Goal: Information Seeking & Learning: Learn about a topic

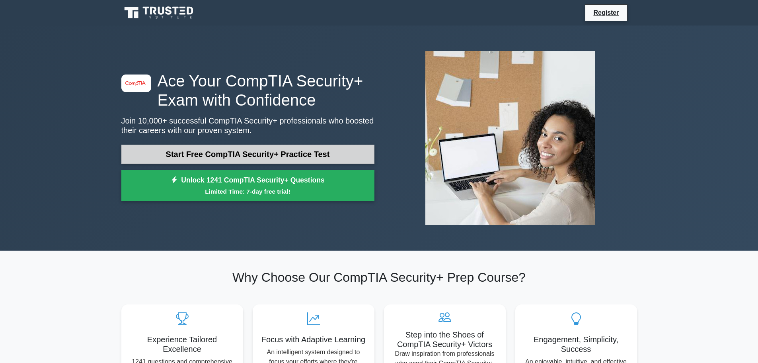
click at [186, 153] on link "Start Free CompTIA Security+ Practice Test" at bounding box center [247, 154] width 253 height 19
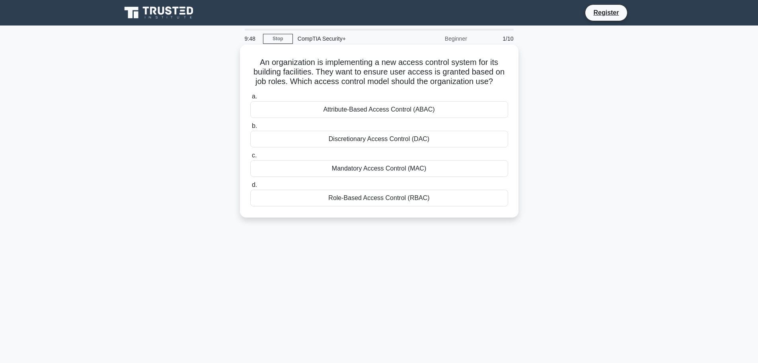
click at [398, 202] on div "Role-Based Access Control (RBAC)" at bounding box center [379, 197] width 258 height 17
click at [250, 188] on input "d. Role-Based Access Control (RBAC)" at bounding box center [250, 184] width 0 height 5
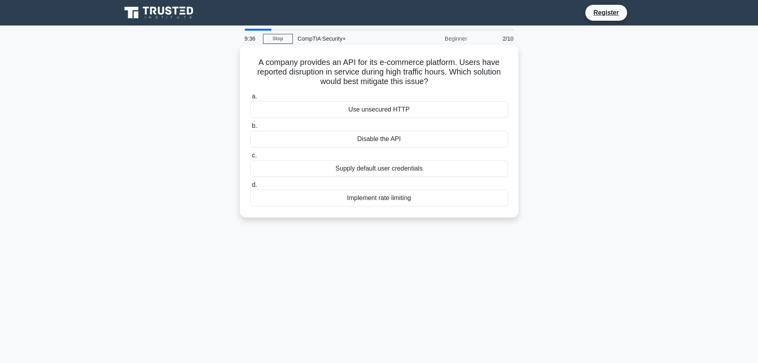
click at [362, 174] on div "Supply default user credentials" at bounding box center [379, 168] width 258 height 17
click at [250, 158] on input "c. Supply default user credentials" at bounding box center [250, 155] width 0 height 5
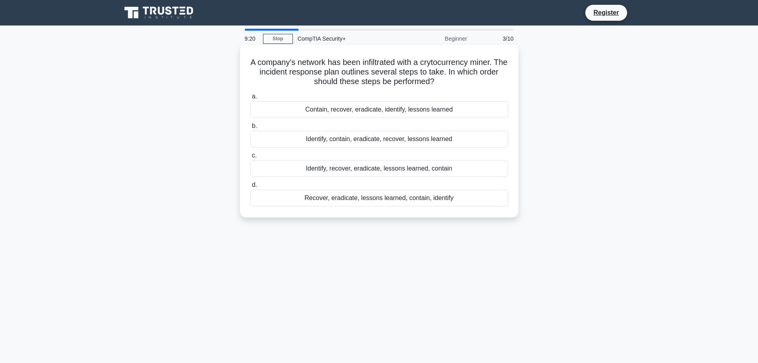
click at [348, 139] on div "Identify, contain, eradicate, recover, lessons learned" at bounding box center [379, 139] width 258 height 17
click at [250, 129] on input "b. Identify, contain, eradicate, recover, lessons learned" at bounding box center [250, 125] width 0 height 5
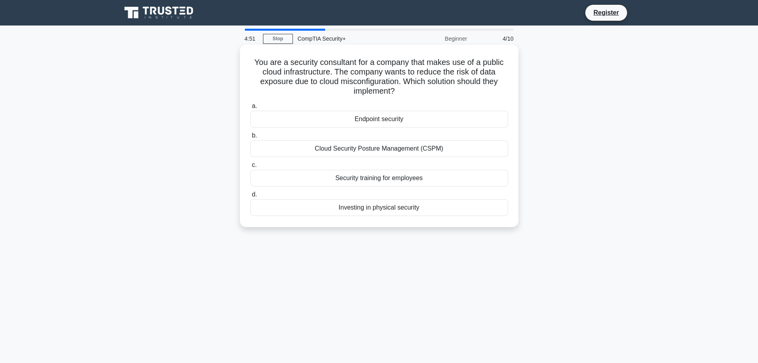
click at [419, 123] on div "Endpoint security" at bounding box center [379, 119] width 258 height 17
click at [250, 109] on input "a. Endpoint security" at bounding box center [250, 106] width 0 height 5
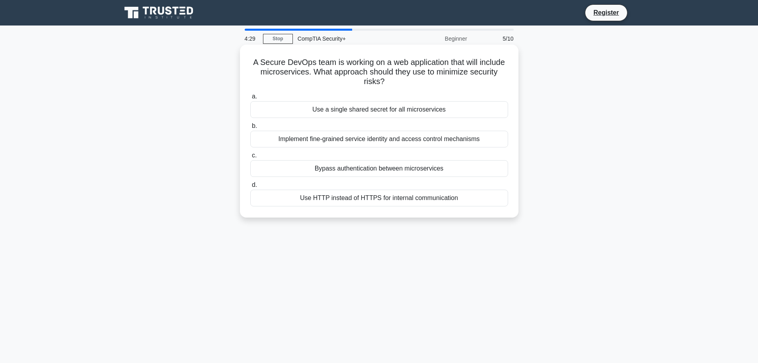
click at [361, 115] on div "Use a single shared secret for all microservices" at bounding box center [379, 109] width 258 height 17
click at [250, 99] on input "a. Use a single shared secret for all microservices" at bounding box center [250, 96] width 0 height 5
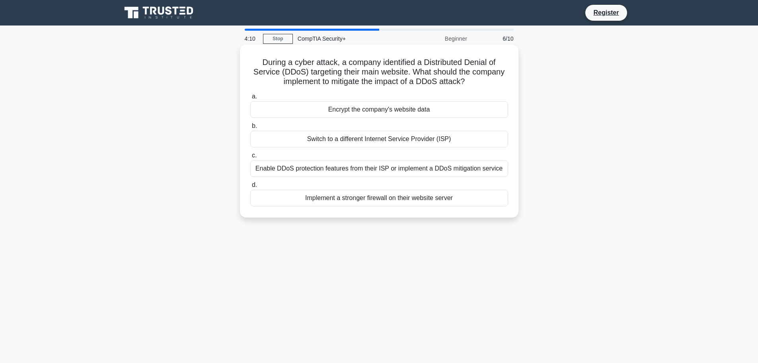
click at [330, 171] on div "Enable DDoS protection features from their ISP or implement a DDoS mitigation s…" at bounding box center [379, 168] width 258 height 17
click at [250, 158] on input "c. Enable DDoS protection features from their ISP or implement a DDoS mitigatio…" at bounding box center [250, 155] width 0 height 5
click at [354, 174] on div "Report the USB devices to the security team and avoid plugging them into any sy…" at bounding box center [379, 168] width 258 height 17
click at [250, 158] on input "c. Report the USB devices to the security team and avoid plugging them into any…" at bounding box center [250, 155] width 0 height 5
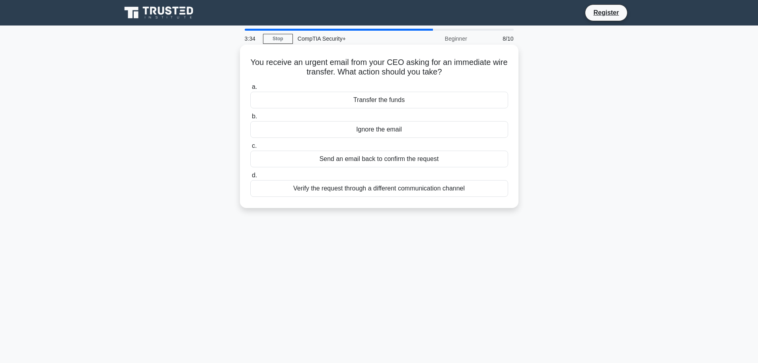
click at [353, 188] on div "Verify the request through a different communication channel" at bounding box center [379, 188] width 258 height 17
click at [250, 178] on input "d. Verify the request through a different communication channel" at bounding box center [250, 175] width 0 height 5
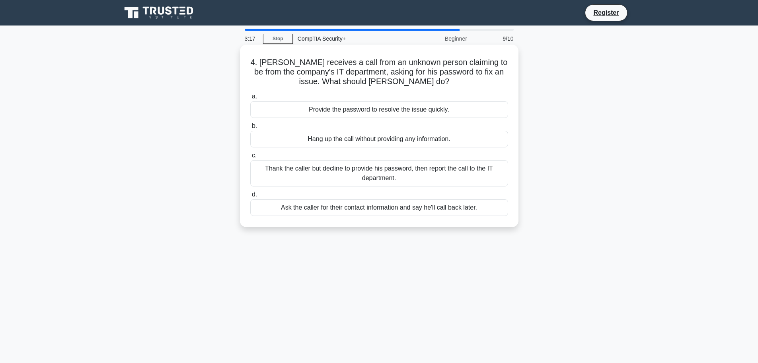
click at [316, 182] on div "Thank the caller but decline to provide his password, then report the call to t…" at bounding box center [379, 173] width 258 height 26
click at [250, 158] on input "c. Thank the caller but decline to provide his password, then report the call t…" at bounding box center [250, 155] width 0 height 5
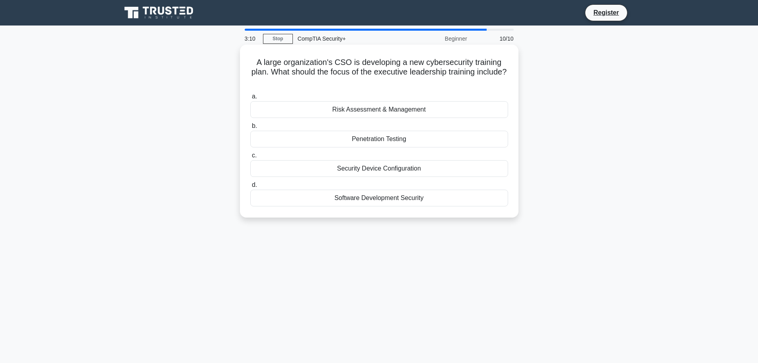
click at [373, 107] on div "Risk Assessment & Management" at bounding box center [379, 109] width 258 height 17
click at [250, 99] on input "a. Risk Assessment & Management" at bounding box center [250, 96] width 0 height 5
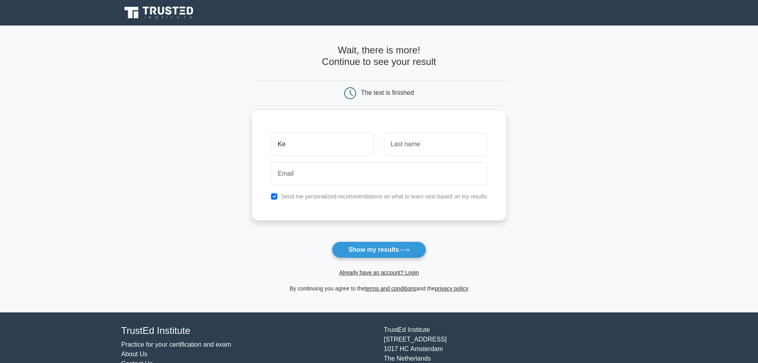
type input "K"
type input "Marlon"
type input "Estrada"
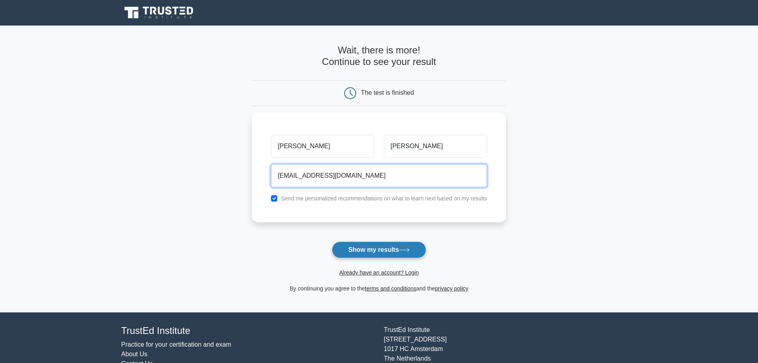
type input "wa@wa.com"
click at [383, 254] on button "Show my results" at bounding box center [379, 249] width 94 height 17
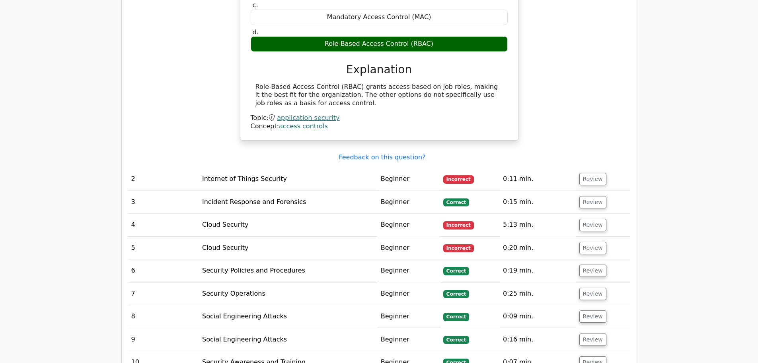
scroll to position [836, 0]
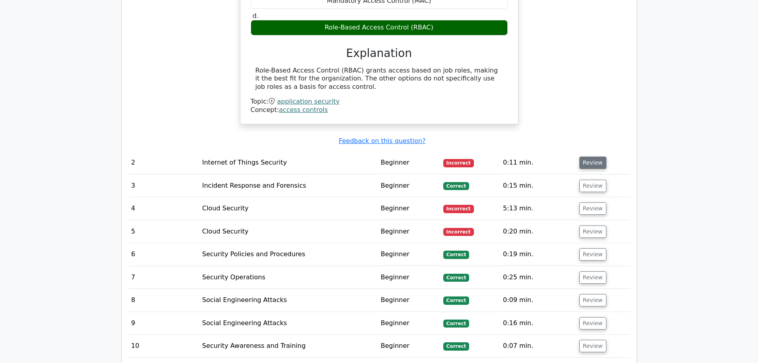
click at [596, 156] on button "Review" at bounding box center [593, 162] width 27 height 12
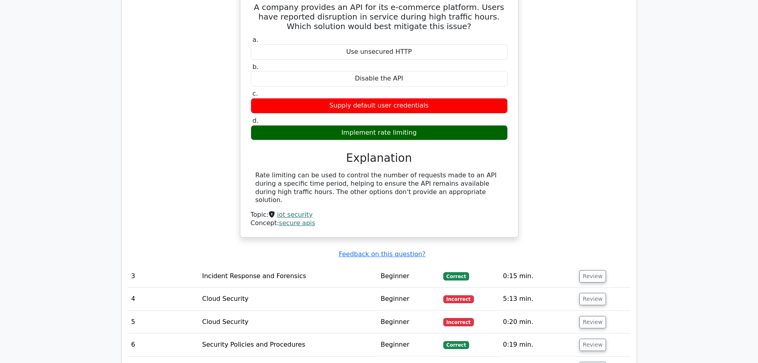
scroll to position [1075, 0]
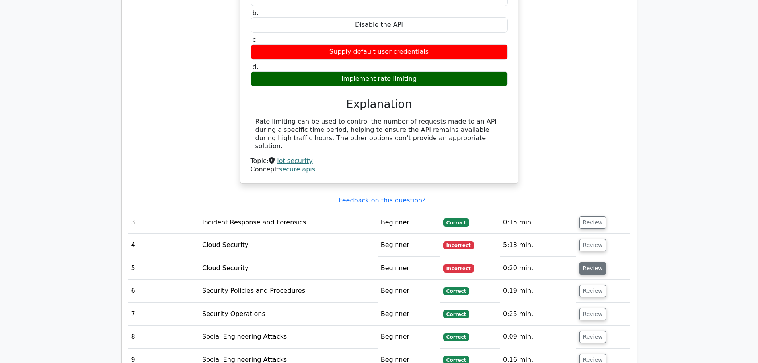
click at [588, 262] on button "Review" at bounding box center [593, 268] width 27 height 12
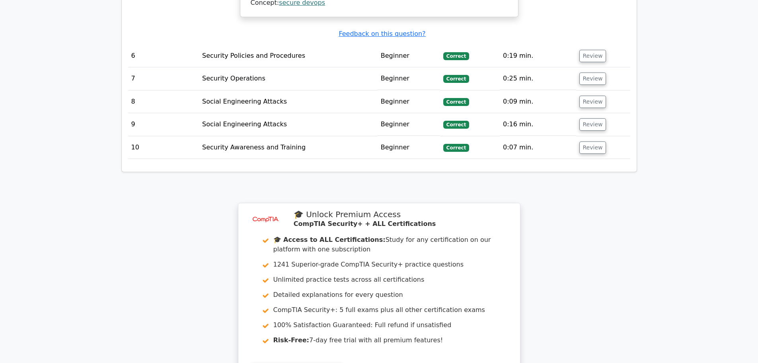
scroll to position [1672, 0]
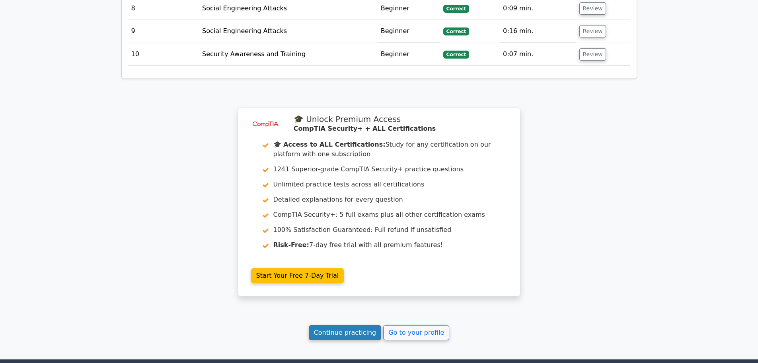
click at [372, 325] on link "Continue practicing" at bounding box center [345, 332] width 73 height 15
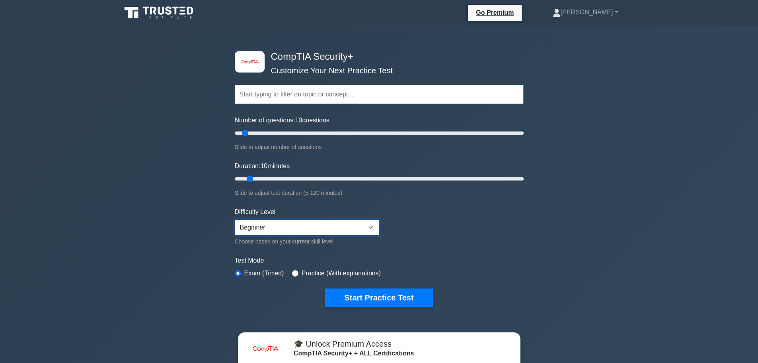
click at [313, 224] on select "Beginner Intermediate Expert" at bounding box center [307, 227] width 145 height 15
select select "expert"
click at [235, 220] on select "Beginner Intermediate Expert" at bounding box center [307, 227] width 145 height 15
click at [298, 272] on div "Practice (With explanations)" at bounding box center [336, 273] width 89 height 10
click at [293, 273] on input "radio" at bounding box center [295, 273] width 6 height 6
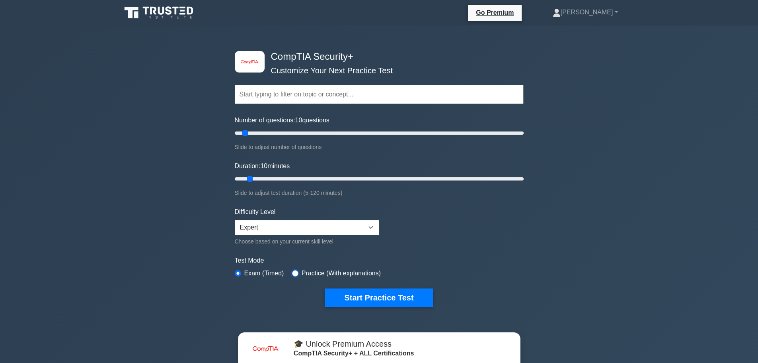
radio input "true"
click at [350, 288] on button "Start Practice Test" at bounding box center [378, 297] width 107 height 18
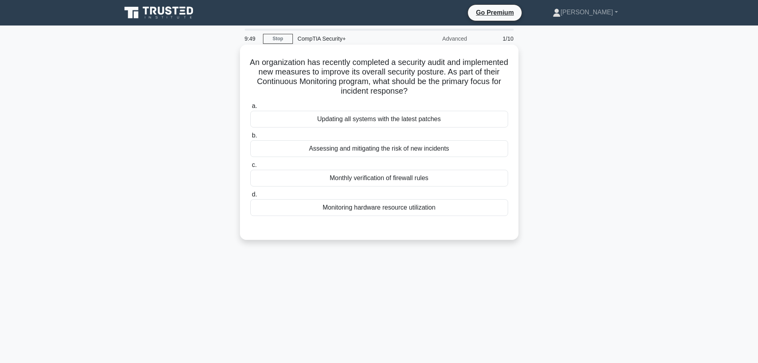
click at [391, 119] on div "Updating all systems with the latest patches" at bounding box center [379, 119] width 258 height 17
click at [250, 109] on input "a. Updating all systems with the latest patches" at bounding box center [250, 106] width 0 height 5
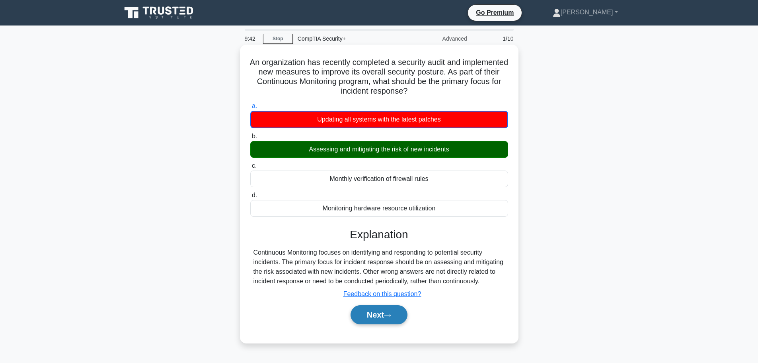
click at [373, 309] on button "Next" at bounding box center [379, 314] width 57 height 19
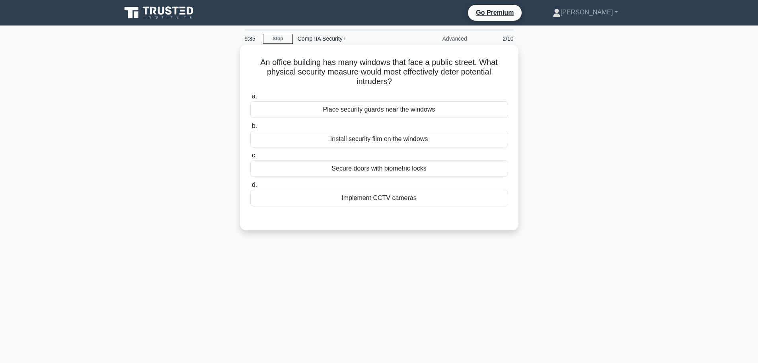
click at [393, 203] on div "Implement CCTV cameras" at bounding box center [379, 197] width 258 height 17
click at [250, 188] on input "d. Implement CCTV cameras" at bounding box center [250, 184] width 0 height 5
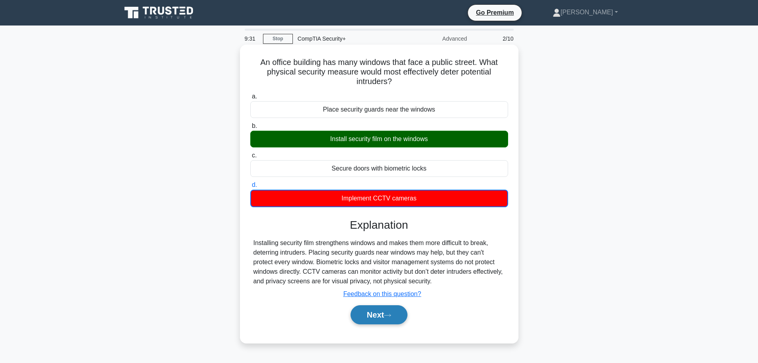
click at [371, 318] on button "Next" at bounding box center [379, 314] width 57 height 19
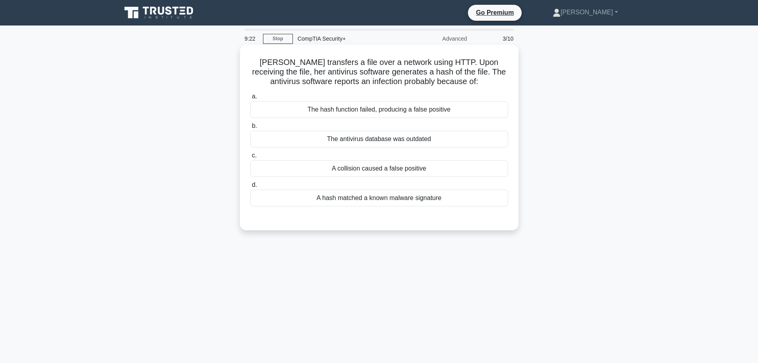
click at [341, 139] on div "The antivirus database was outdated" at bounding box center [379, 139] width 258 height 17
click at [250, 129] on input "b. The antivirus database was outdated" at bounding box center [250, 125] width 0 height 5
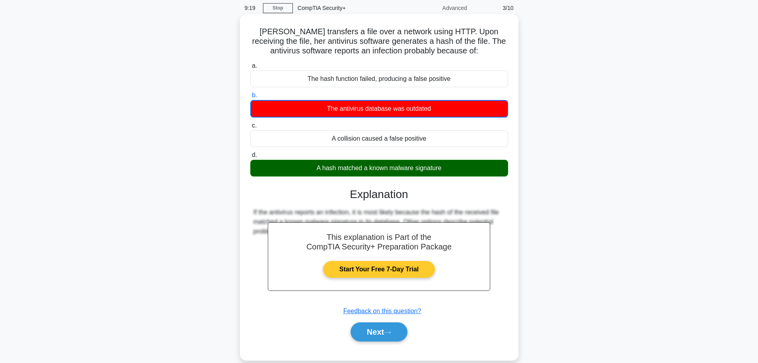
scroll to position [67, 0]
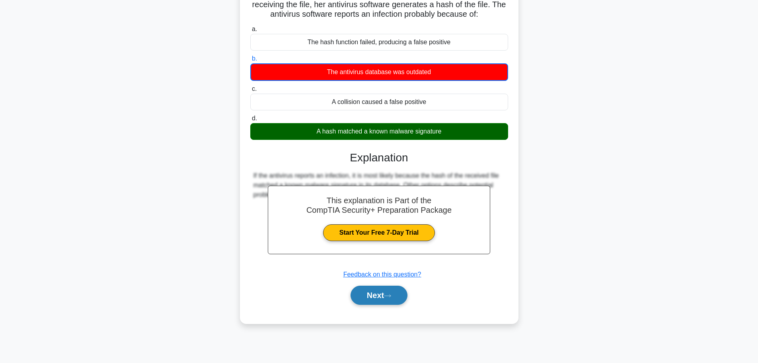
click at [389, 301] on button "Next" at bounding box center [379, 294] width 57 height 19
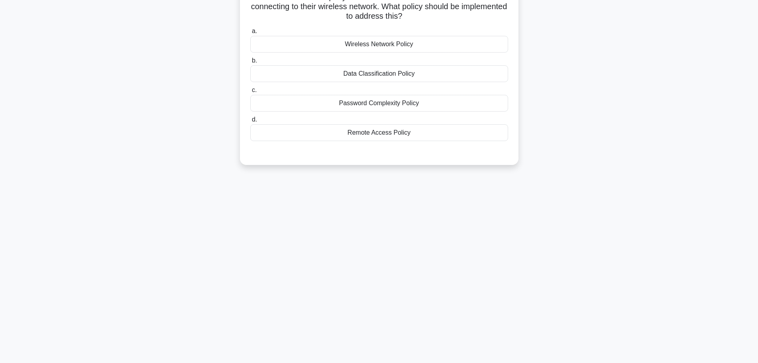
scroll to position [0, 0]
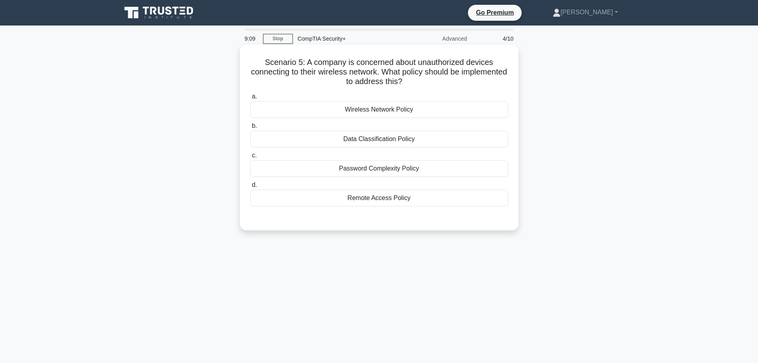
click at [333, 140] on div "Data Classification Policy" at bounding box center [379, 139] width 258 height 17
click at [250, 129] on input "b. Data Classification Policy" at bounding box center [250, 125] width 0 height 5
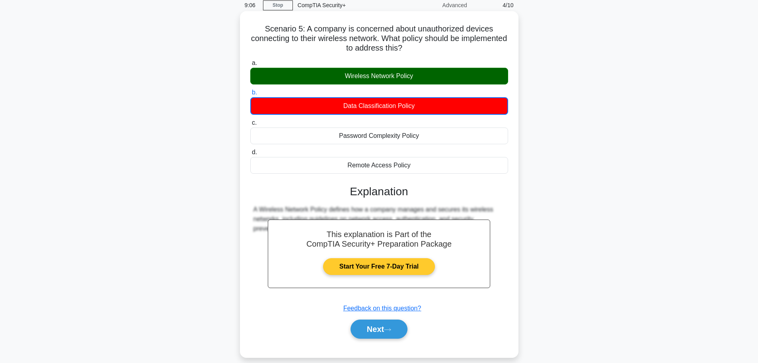
scroll to position [67, 0]
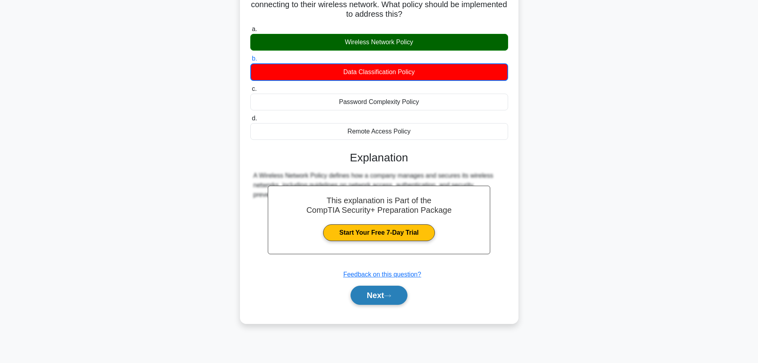
click at [379, 292] on button "Next" at bounding box center [379, 294] width 57 height 19
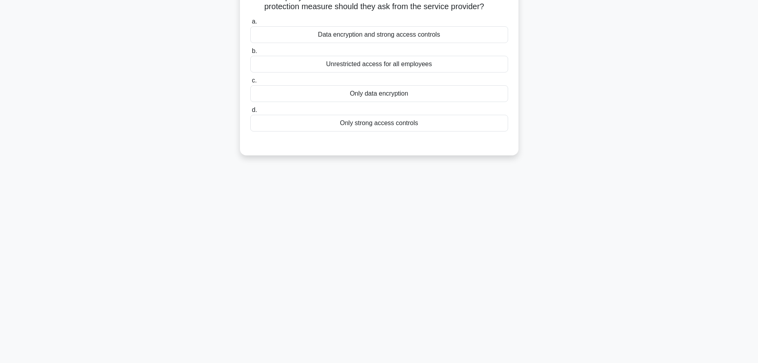
scroll to position [0, 0]
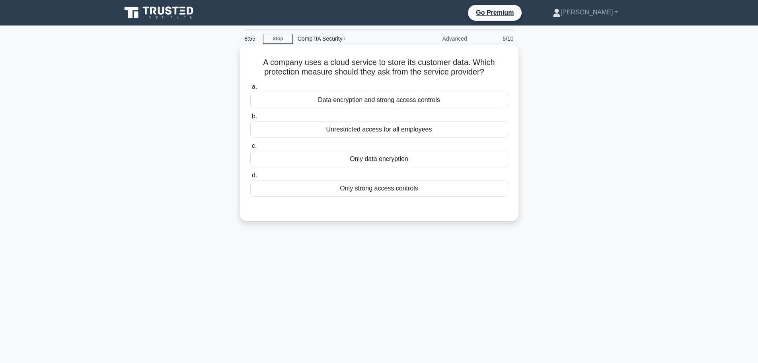
click at [364, 96] on div "Data encryption and strong access controls" at bounding box center [379, 100] width 258 height 17
click at [250, 90] on input "a. Data encryption and strong access controls" at bounding box center [250, 86] width 0 height 5
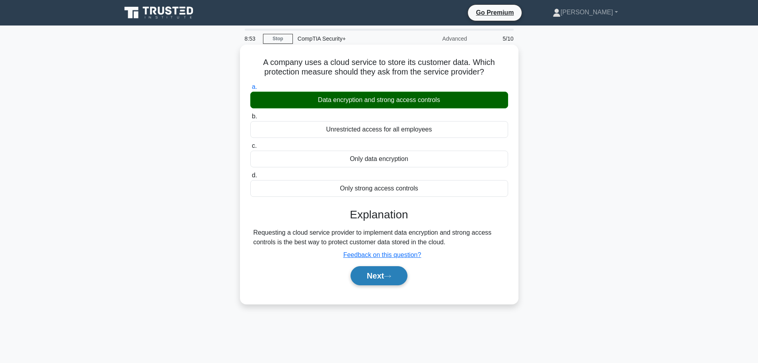
click at [367, 281] on button "Next" at bounding box center [379, 275] width 57 height 19
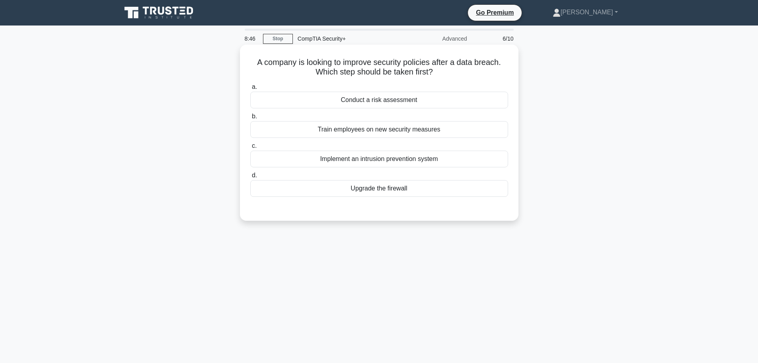
click at [342, 102] on div "Conduct a risk assessment" at bounding box center [379, 100] width 258 height 17
click at [250, 90] on input "a. Conduct a risk assessment" at bounding box center [250, 86] width 0 height 5
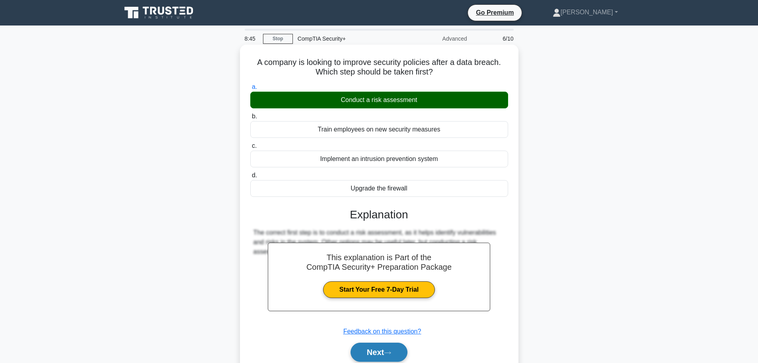
click at [393, 346] on button "Next" at bounding box center [379, 351] width 57 height 19
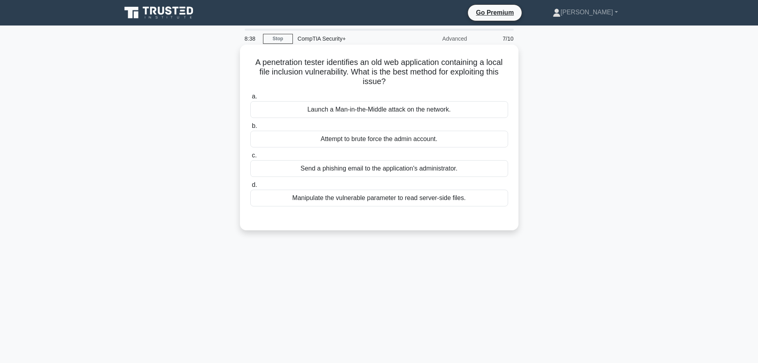
click at [295, 109] on div "Launch a Man-in-the-Middle attack on the network." at bounding box center [379, 109] width 258 height 17
click at [250, 99] on input "a. Launch a Man-in-the-Middle attack on the network." at bounding box center [250, 96] width 0 height 5
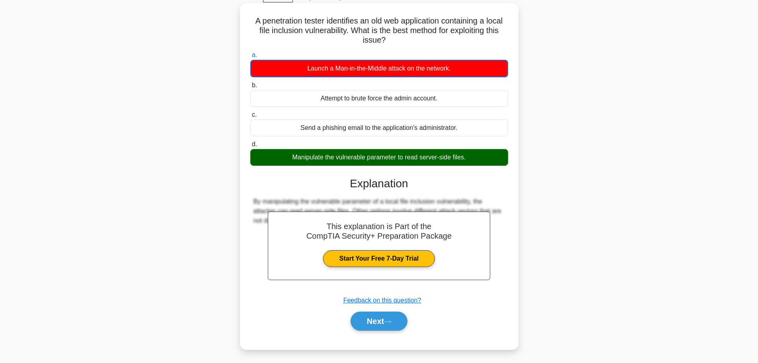
scroll to position [67, 0]
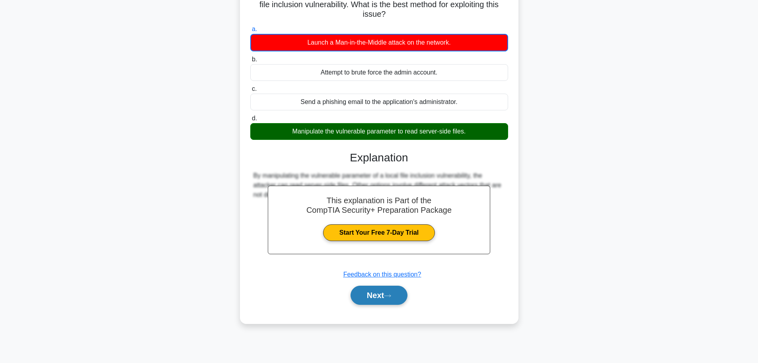
click at [356, 291] on button "Next" at bounding box center [379, 294] width 57 height 19
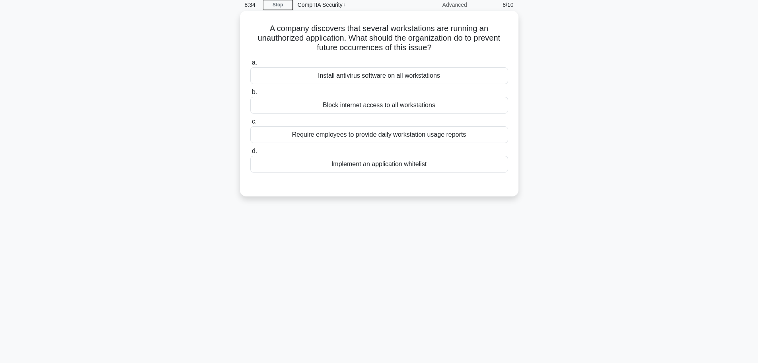
scroll to position [0, 0]
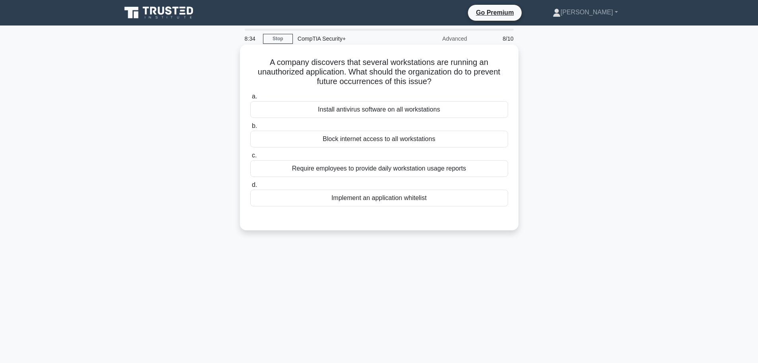
click at [371, 172] on div "Require employees to provide daily workstation usage reports" at bounding box center [379, 168] width 258 height 17
click at [250, 158] on input "c. Require employees to provide daily workstation usage reports" at bounding box center [250, 155] width 0 height 5
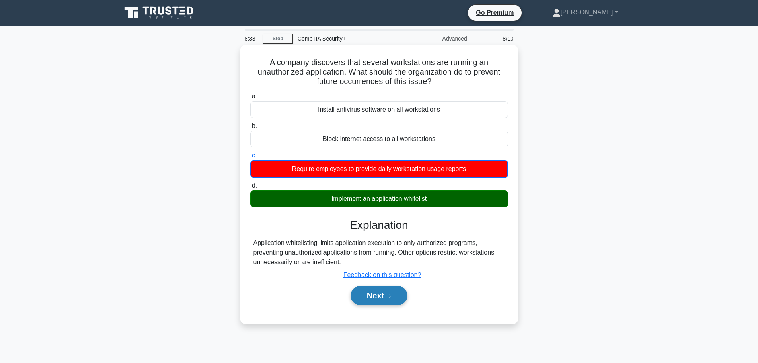
click at [369, 300] on button "Next" at bounding box center [379, 295] width 57 height 19
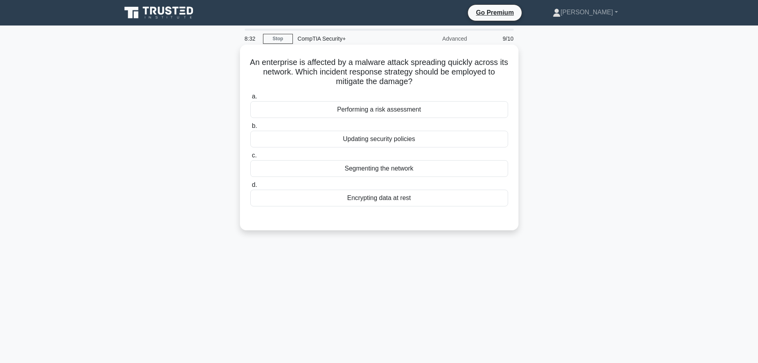
click at [371, 137] on div "Updating security policies" at bounding box center [379, 139] width 258 height 17
click at [250, 129] on input "b. Updating security policies" at bounding box center [250, 125] width 0 height 5
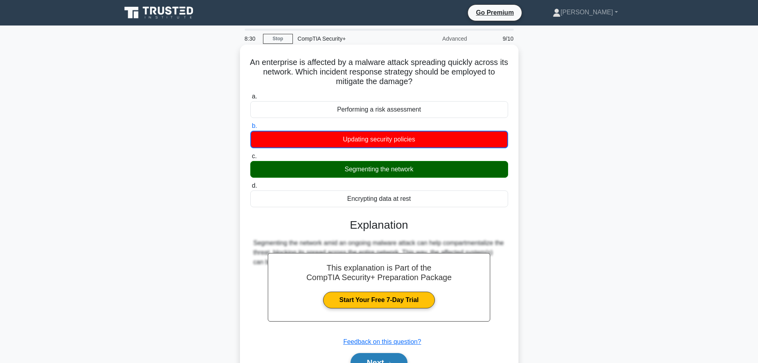
click at [372, 359] on button "Next" at bounding box center [379, 362] width 57 height 19
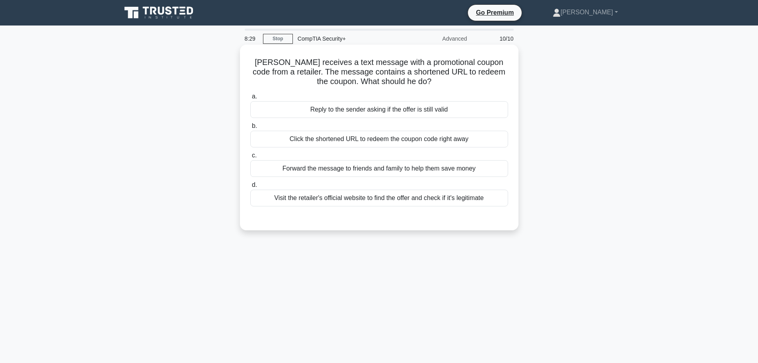
click at [330, 146] on div "Click the shortened URL to redeem the coupon code right away" at bounding box center [379, 139] width 258 height 17
click at [250, 129] on input "b. Click the shortened URL to redeem the coupon code right away" at bounding box center [250, 125] width 0 height 5
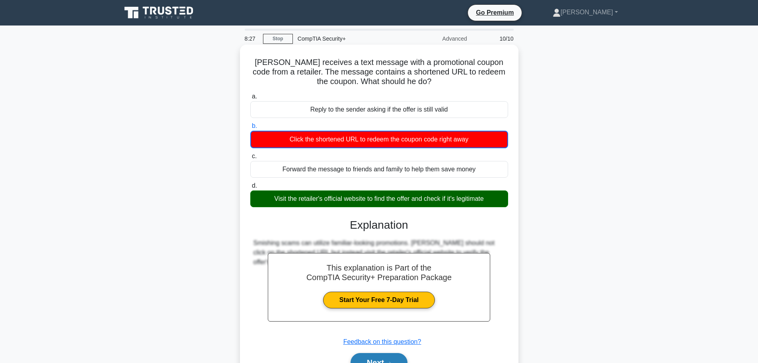
click at [370, 356] on button "Next" at bounding box center [379, 362] width 57 height 19
